Goal: Register for event/course

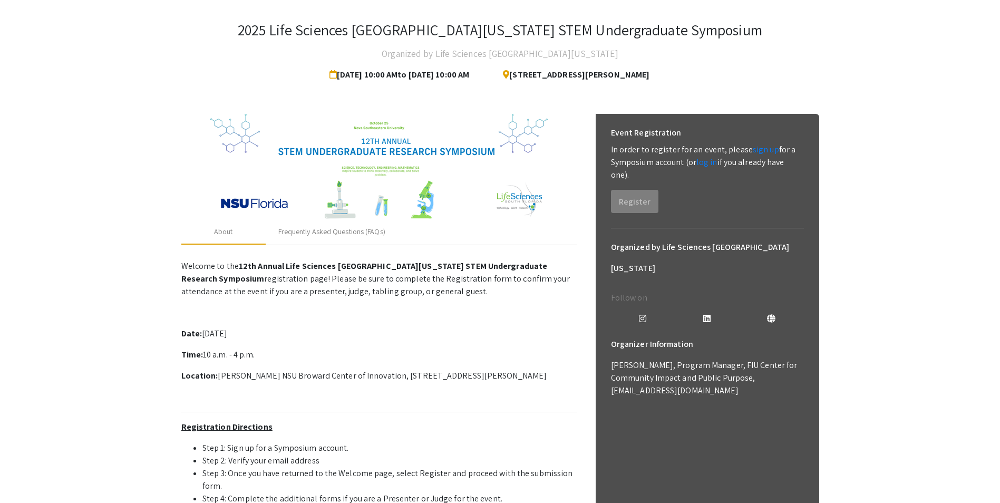
scroll to position [105, 0]
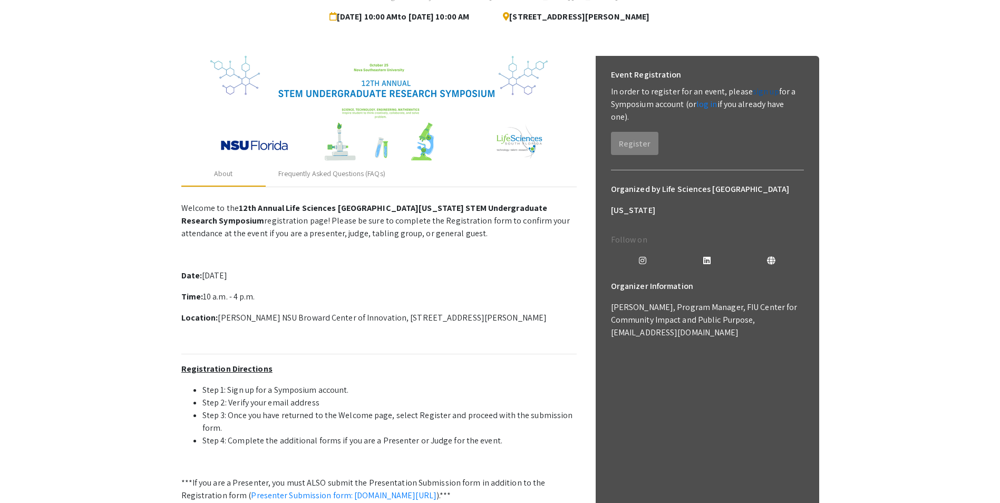
click at [753, 91] on link "sign up" at bounding box center [766, 91] width 26 height 11
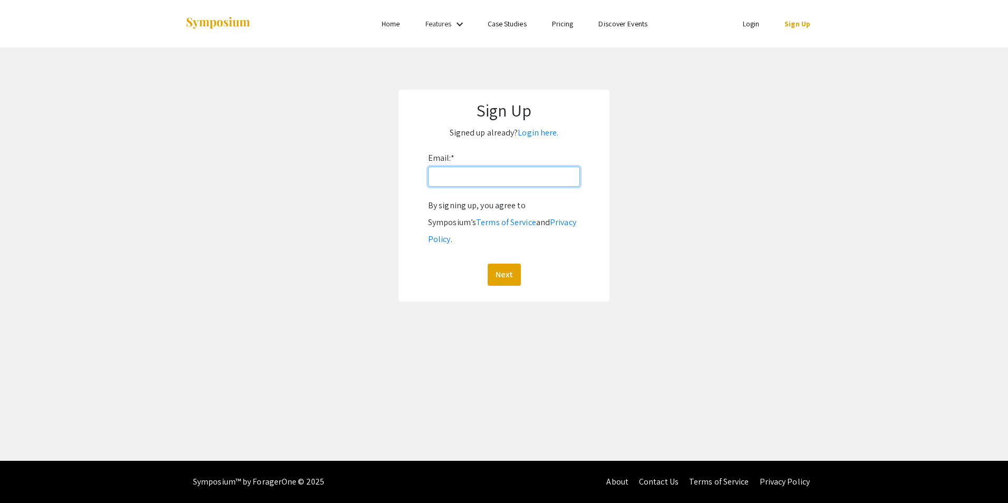
click at [491, 176] on input "Email: *" at bounding box center [504, 177] width 152 height 20
type input "[EMAIL_ADDRESS][DOMAIN_NAME]"
click at [509, 264] on button "Next" at bounding box center [504, 275] width 33 height 22
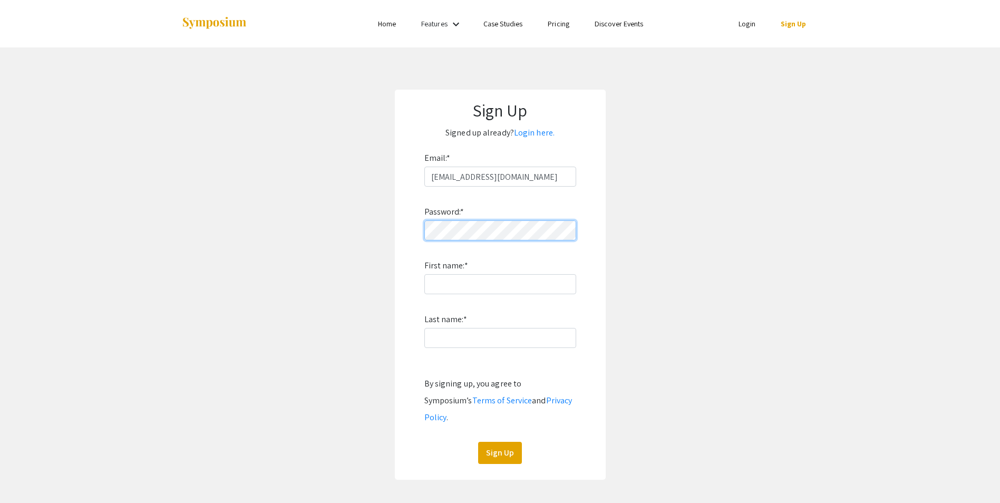
click button "Sign Up" at bounding box center [500, 453] width 44 height 22
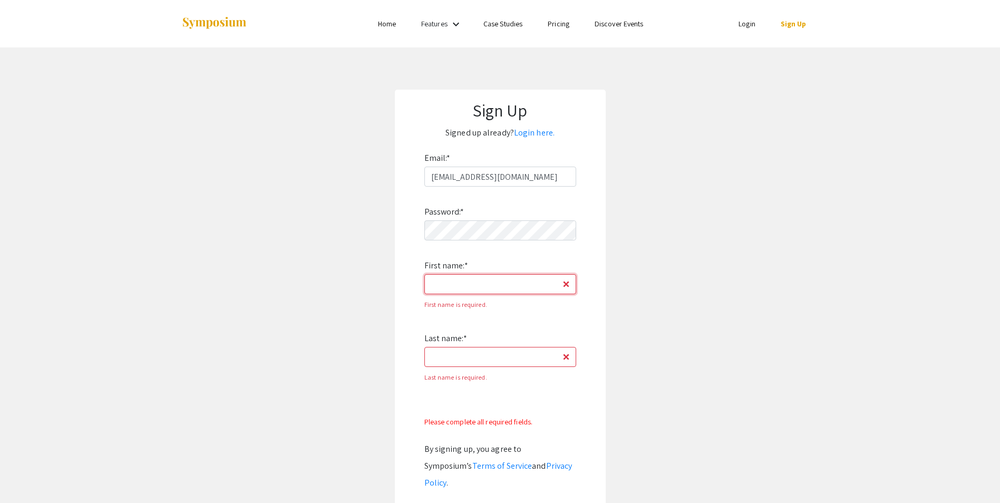
click at [477, 280] on input "First name: *" at bounding box center [500, 284] width 152 height 20
type input "[PERSON_NAME]"
type input "Larbi"
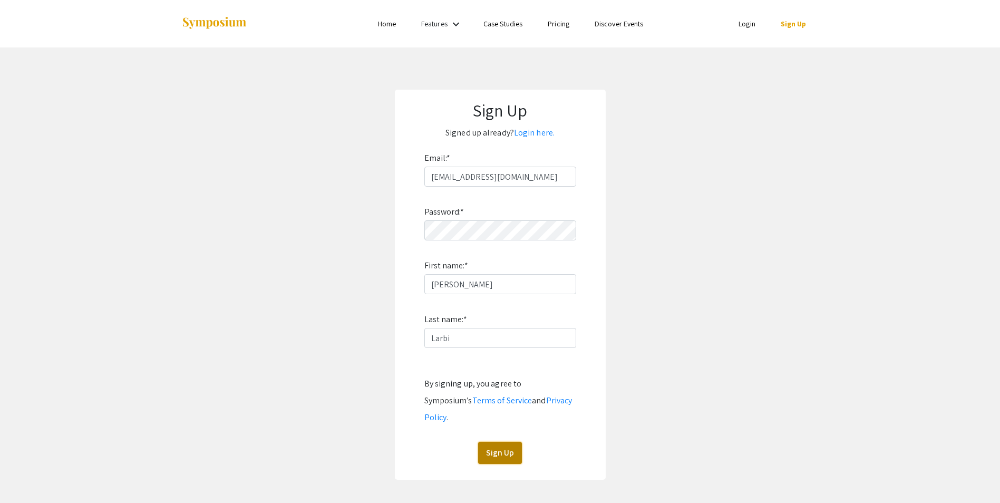
click at [499, 442] on button "Sign Up" at bounding box center [500, 453] width 44 height 22
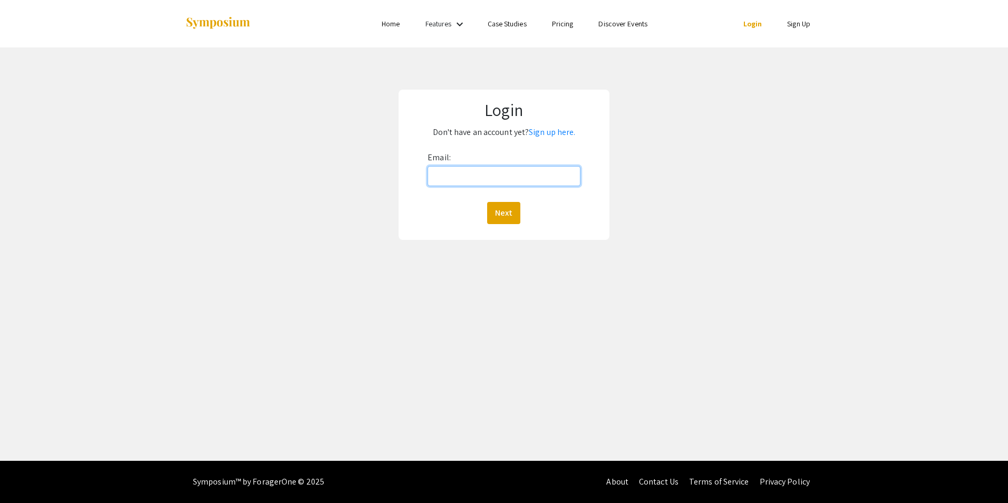
click at [505, 171] on input "Email:" at bounding box center [504, 176] width 152 height 20
type input "[EMAIL_ADDRESS][DOMAIN_NAME]"
click at [509, 215] on button "Next" at bounding box center [503, 213] width 33 height 22
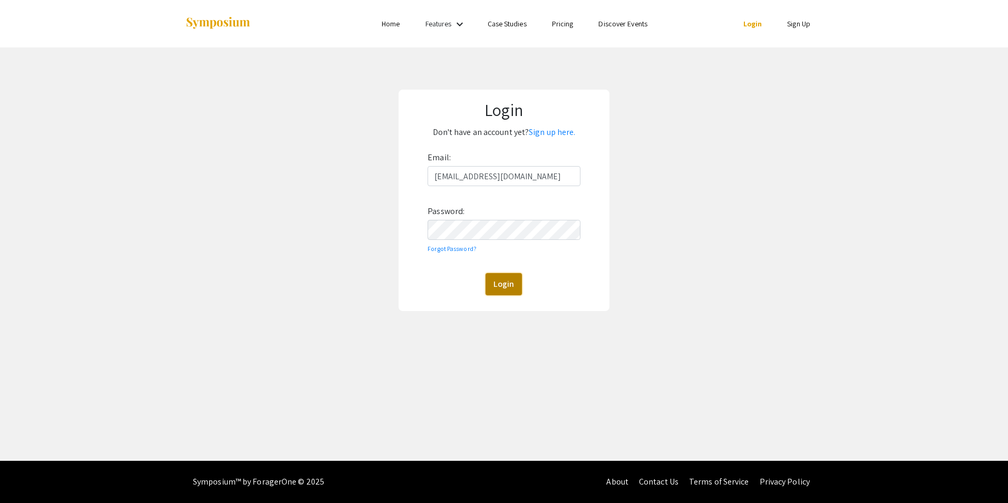
click at [507, 282] on button "Login" at bounding box center [504, 284] width 36 height 22
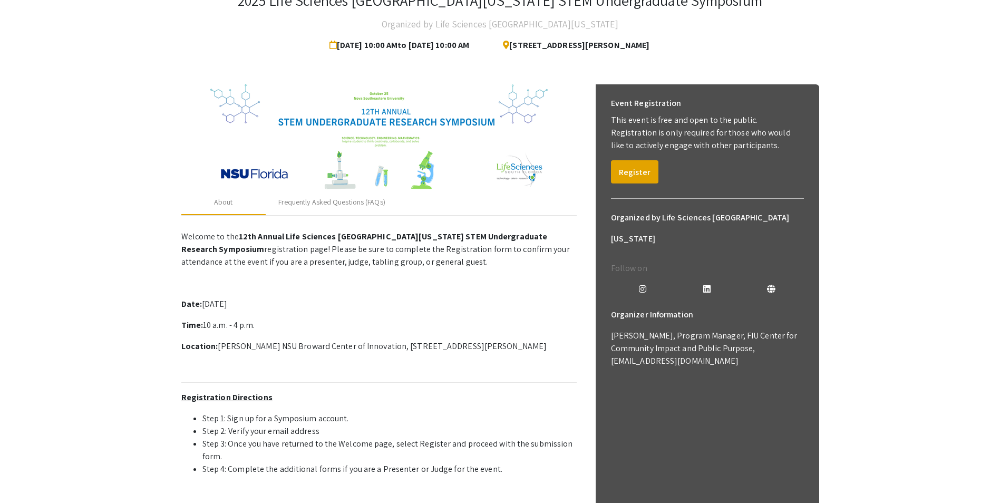
scroll to position [53, 0]
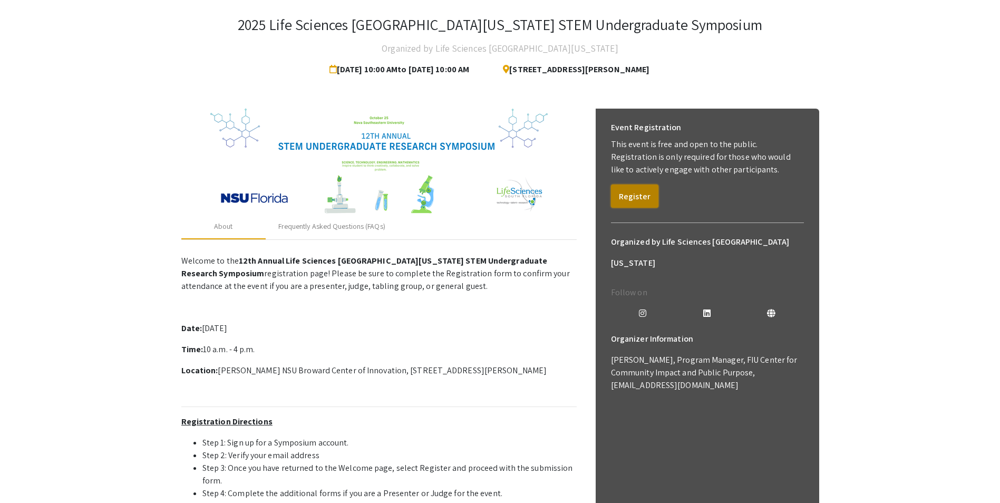
click at [630, 201] on button "Register" at bounding box center [634, 196] width 47 height 23
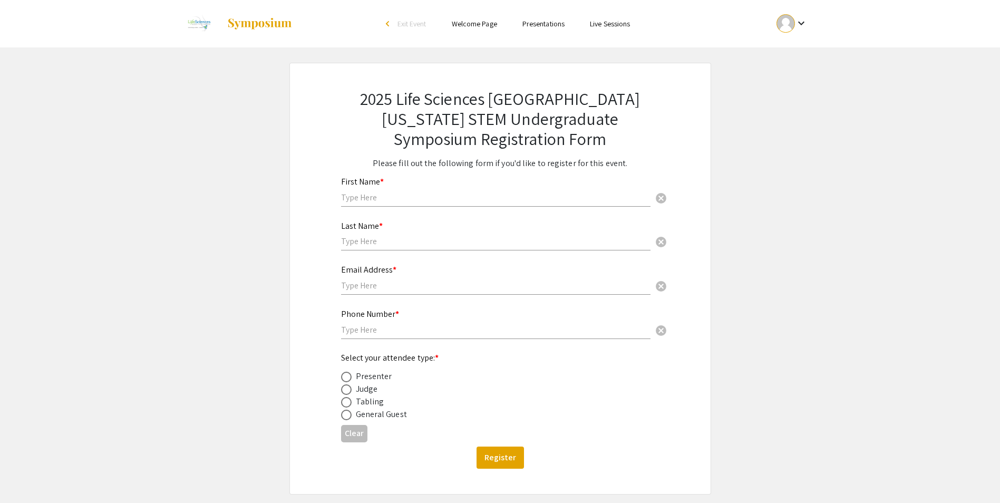
click at [430, 197] on input "text" at bounding box center [495, 197] width 309 height 11
type input "[PERSON_NAME]"
click at [381, 243] on input "text" at bounding box center [495, 241] width 309 height 11
type input "Larbi"
click at [371, 283] on input "text" at bounding box center [495, 285] width 309 height 11
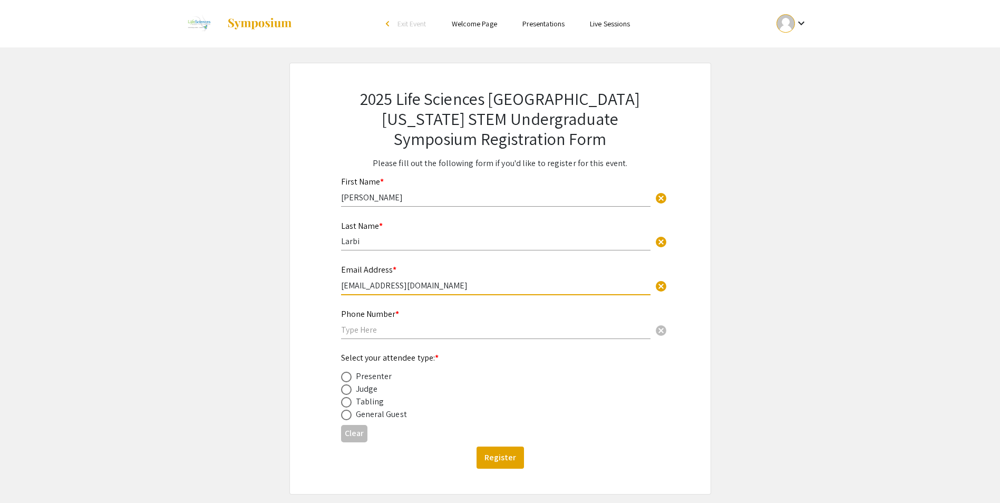
click at [393, 289] on input "ml2900@mynus.nova.edu" at bounding box center [495, 285] width 309 height 11
type input "[EMAIL_ADDRESS][DOMAIN_NAME]"
click at [409, 335] on div "Phone Number * cancel" at bounding box center [495, 319] width 309 height 40
click at [405, 333] on input "text" at bounding box center [495, 329] width 309 height 11
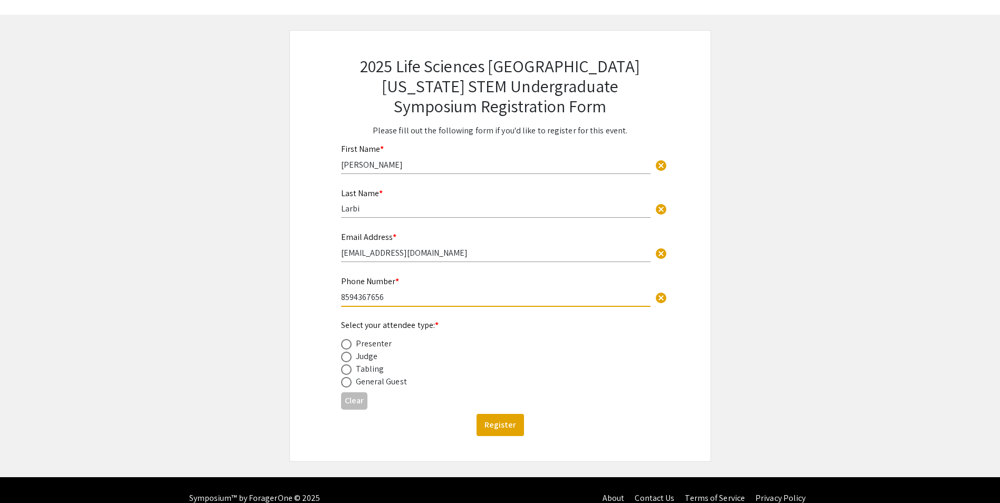
scroll to position [49, 0]
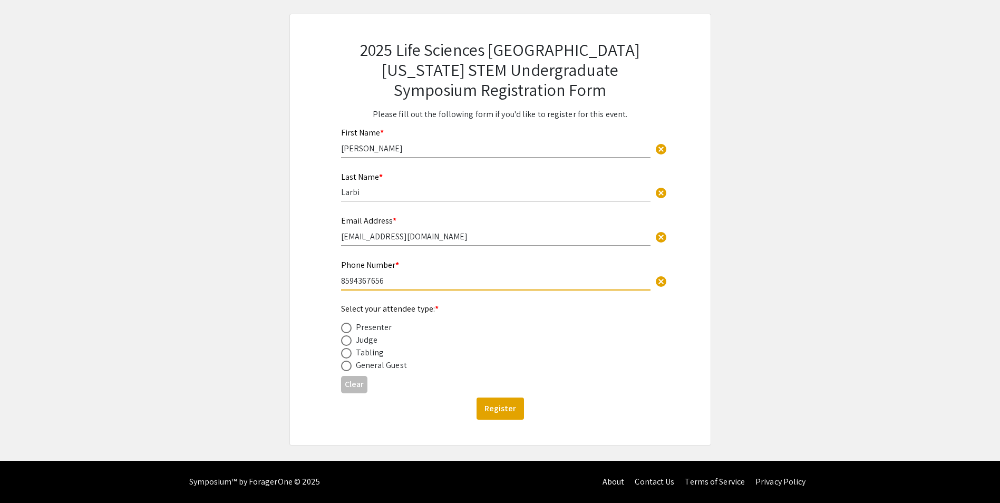
type input "8594367656"
click at [346, 337] on span at bounding box center [346, 340] width 11 height 11
click at [346, 337] on input "radio" at bounding box center [346, 340] width 11 height 11
radio input "true"
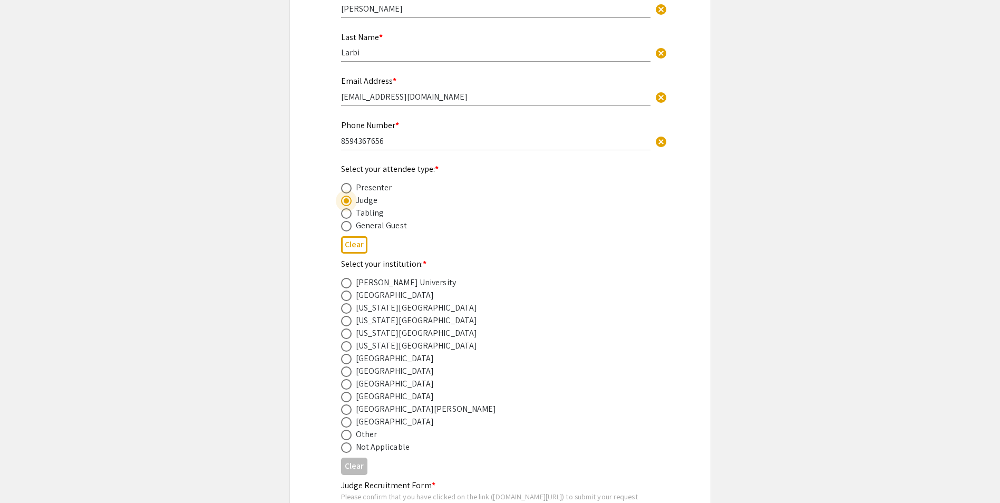
scroll to position [207, 0]
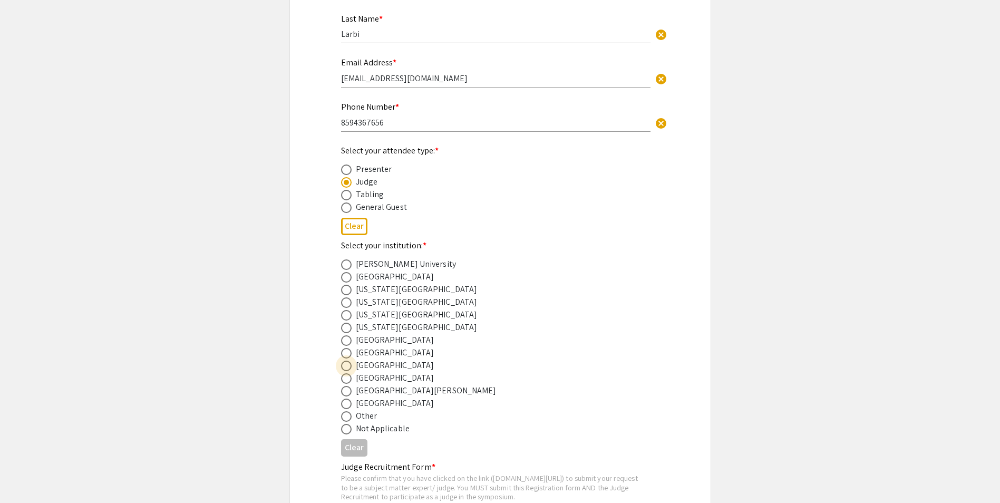
click at [345, 367] on span at bounding box center [346, 366] width 11 height 11
click at [345, 367] on input "radio" at bounding box center [346, 366] width 11 height 11
radio input "true"
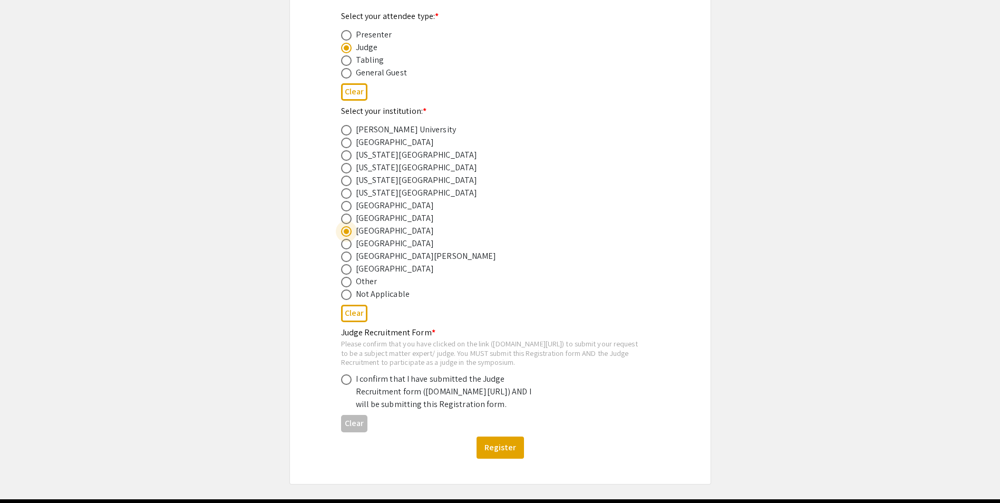
scroll to position [365, 0]
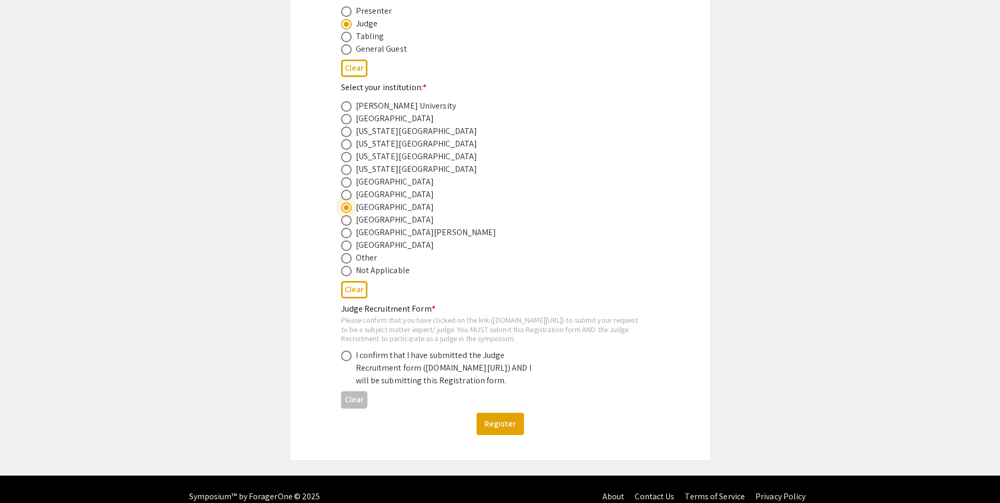
click at [344, 373] on div "I confirm that I have submitted the Judge Recruitment form (symposium.forageron…" at bounding box center [492, 368] width 302 height 38
click at [349, 361] on span at bounding box center [346, 356] width 11 height 11
click at [349, 361] on input "radio" at bounding box center [346, 356] width 11 height 11
radio input "true"
click at [402, 308] on mat-label "Judge Recruitment Form *" at bounding box center [388, 308] width 94 height 11
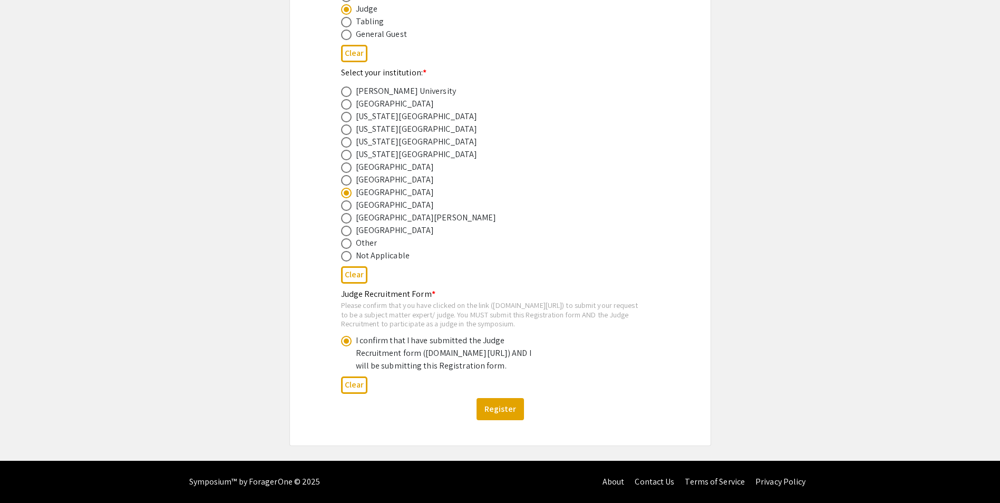
scroll to position [415, 0]
click at [506, 406] on button "Register" at bounding box center [500, 409] width 47 height 22
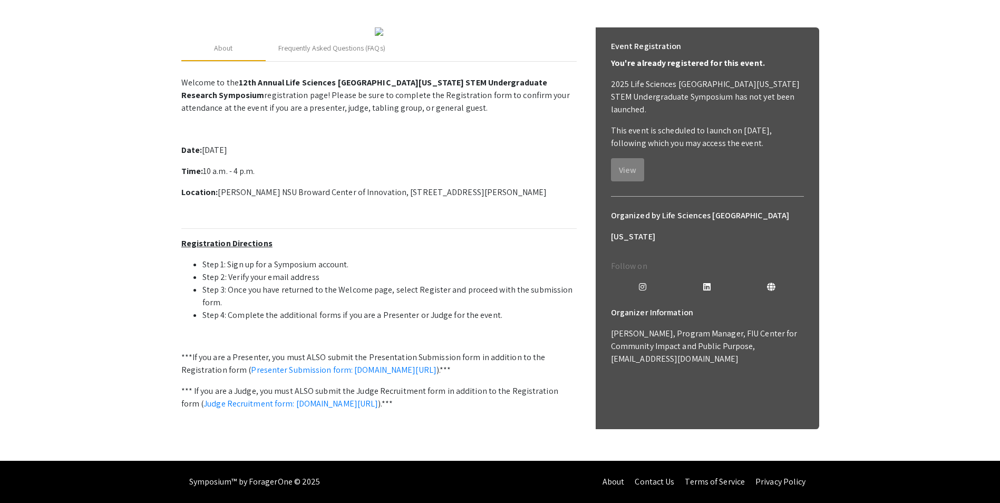
scroll to position [244, 0]
click at [318, 398] on link "Judge Recruitment form: [DOMAIN_NAME][URL]" at bounding box center [291, 403] width 175 height 11
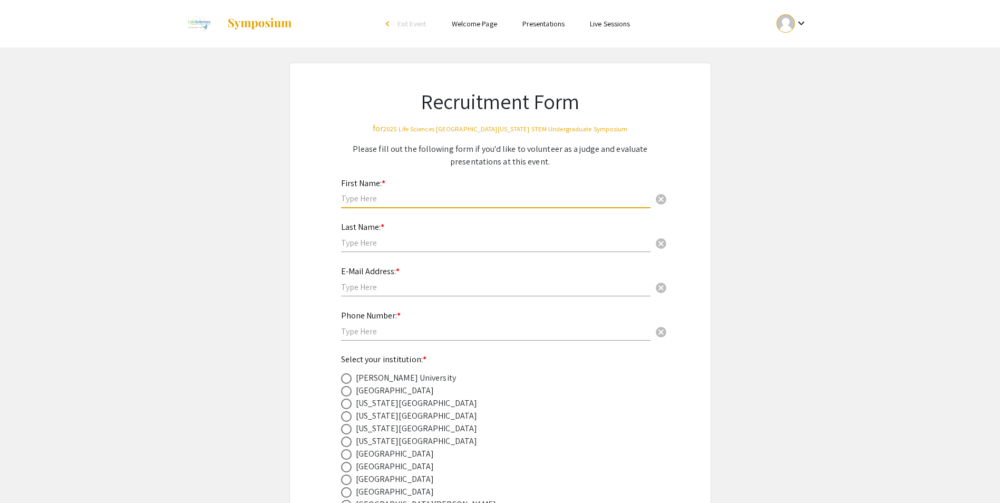
click at [430, 193] on input "text" at bounding box center [495, 198] width 309 height 11
type input "[PERSON_NAME]"
type input "Larbi"
type input "[EMAIL_ADDRESS][DOMAIN_NAME]"
type input "8594367656"
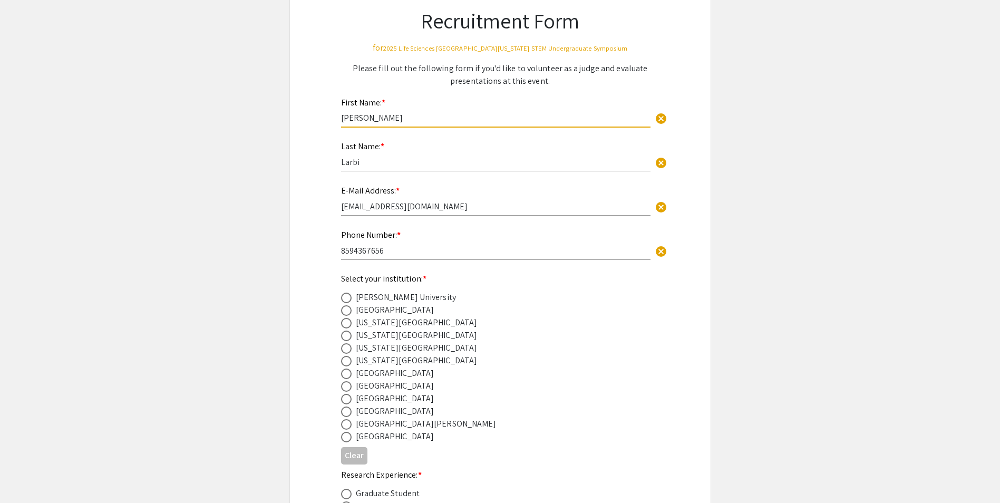
scroll to position [105, 0]
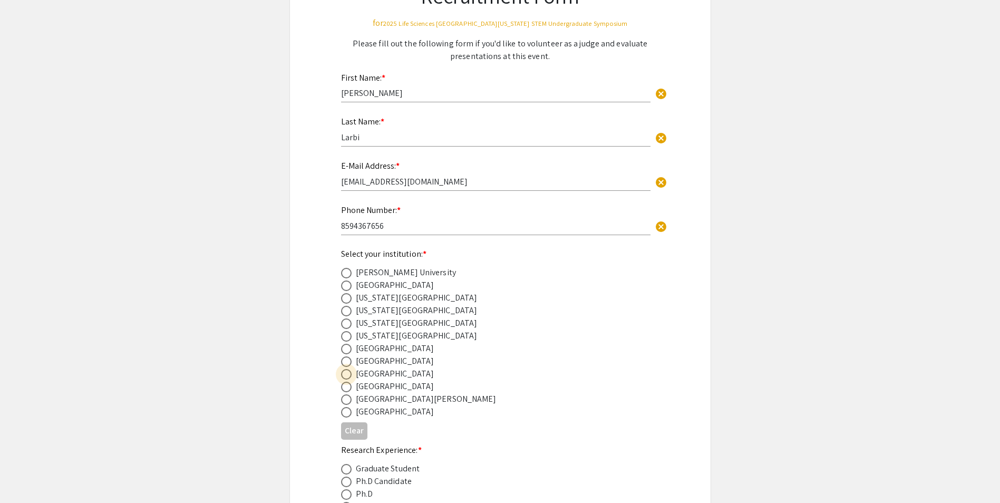
click at [349, 371] on span at bounding box center [346, 374] width 11 height 11
click at [349, 371] on input "radio" at bounding box center [346, 374] width 11 height 11
radio input "true"
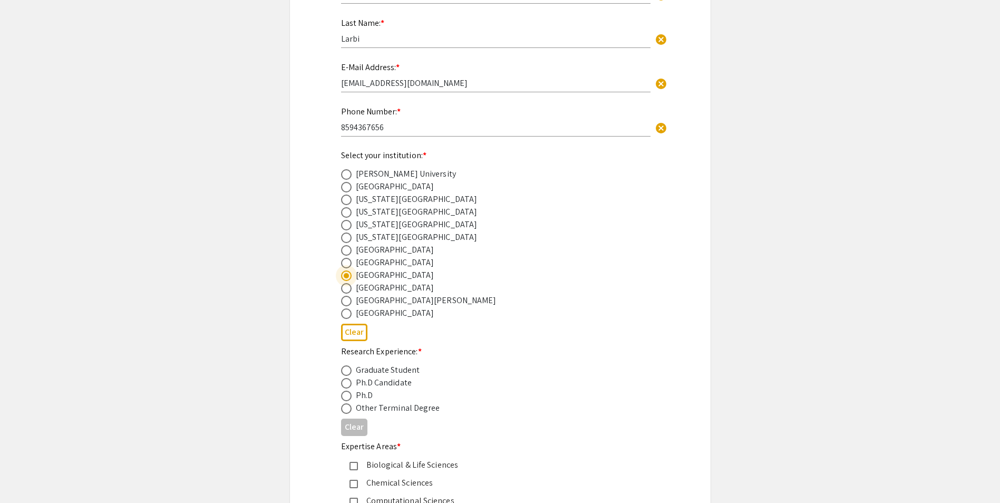
scroll to position [211, 0]
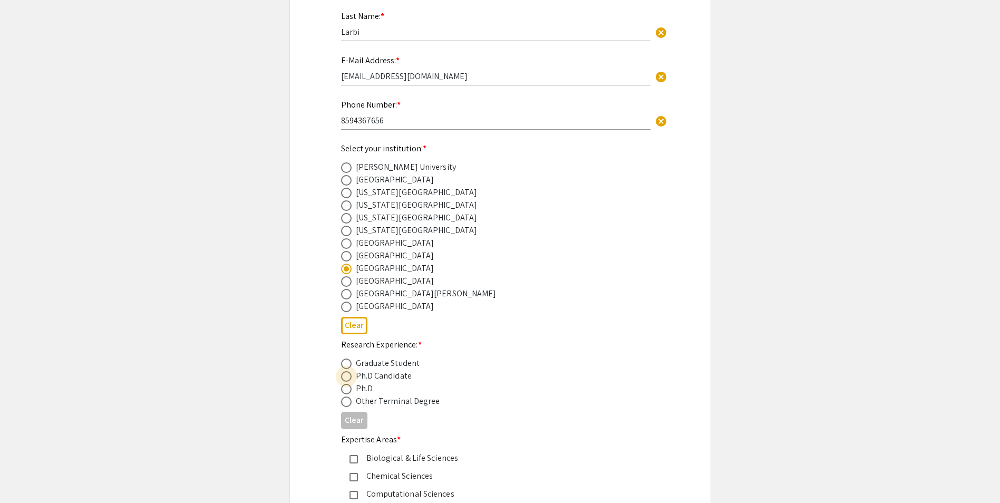
click at [345, 379] on span at bounding box center [346, 376] width 11 height 11
click at [345, 379] on input "radio" at bounding box center [346, 376] width 11 height 11
radio input "true"
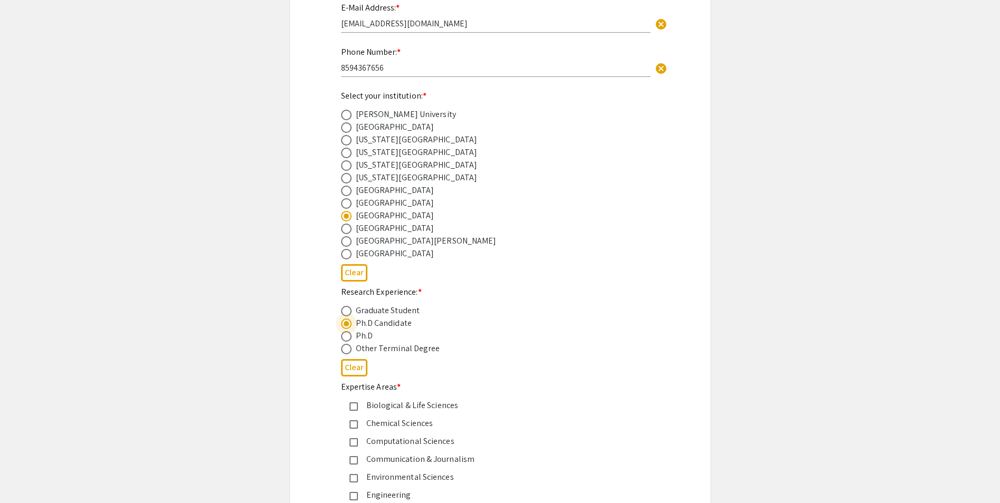
scroll to position [369, 0]
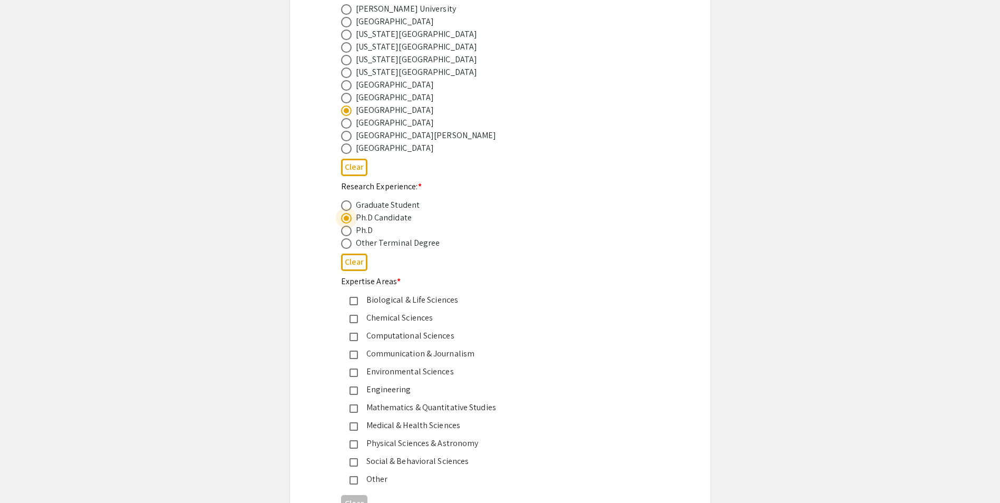
click at [356, 423] on mat-pseudo-checkbox at bounding box center [354, 426] width 8 height 8
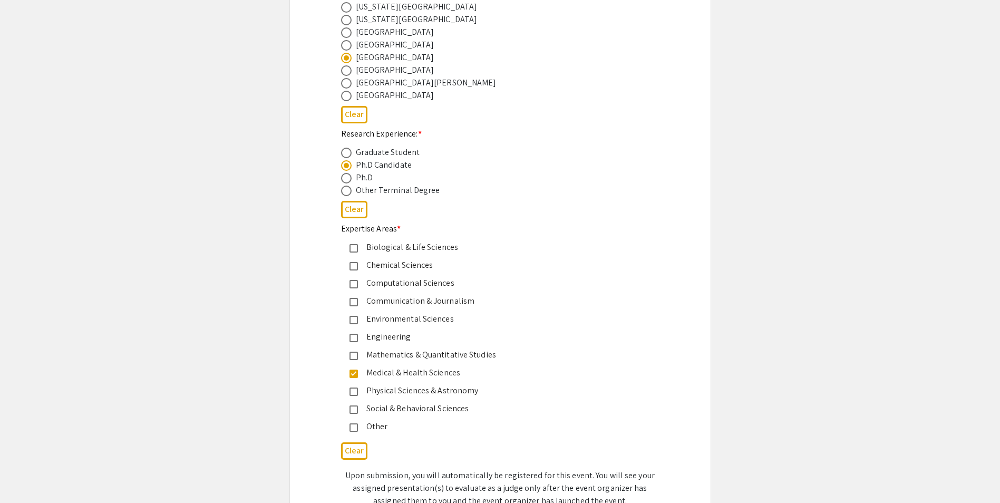
click at [359, 432] on div "Other" at bounding box center [496, 426] width 276 height 13
click at [356, 244] on mat-pseudo-checkbox at bounding box center [354, 248] width 8 height 8
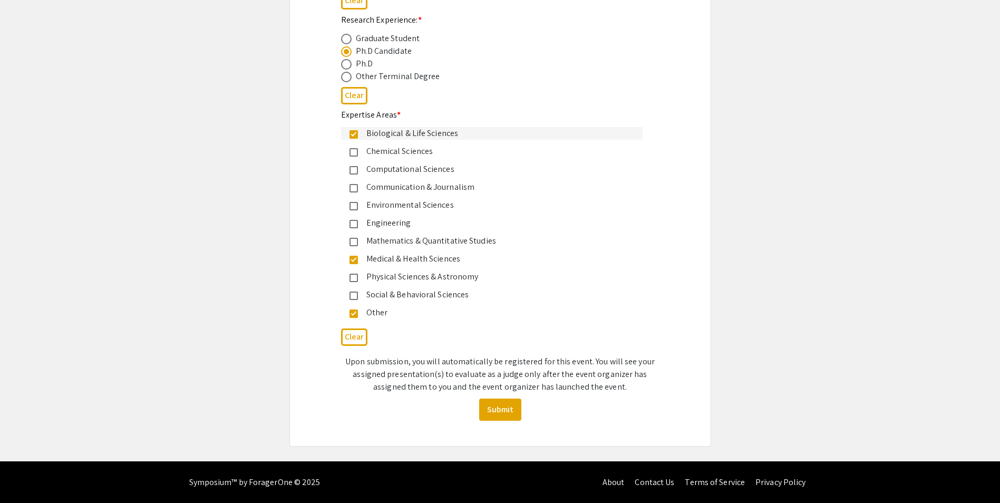
scroll to position [536, 0]
click at [496, 404] on button "Submit" at bounding box center [500, 409] width 42 height 22
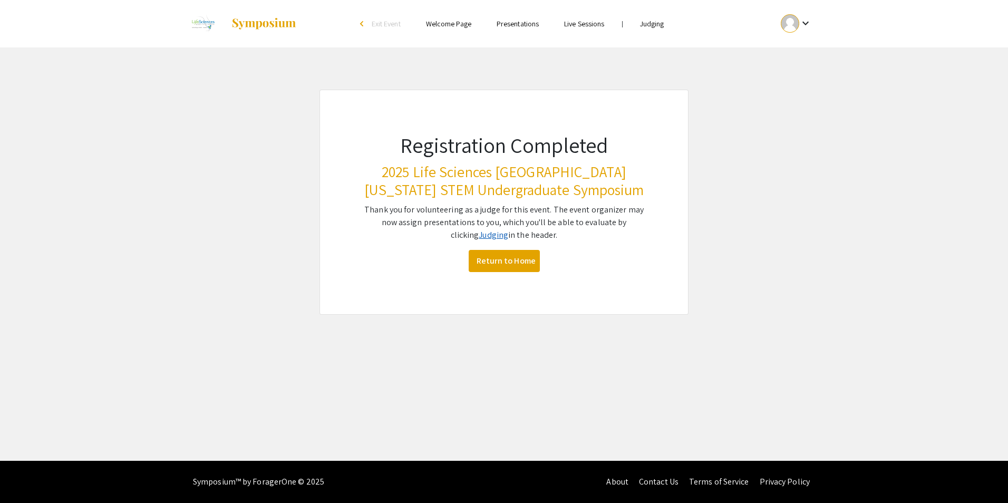
click at [493, 239] on link "Judging" at bounding box center [494, 234] width 30 height 11
